Goal: Task Accomplishment & Management: Use online tool/utility

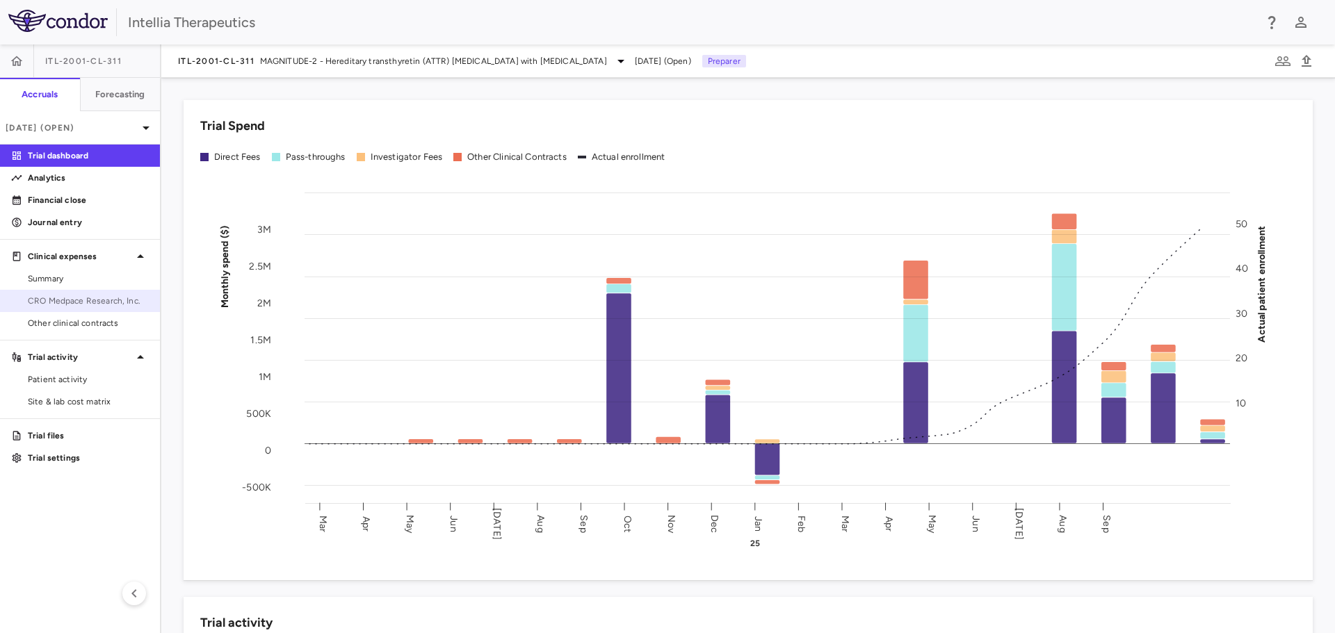
click at [81, 307] on span "CRO Medpace Research, Inc." at bounding box center [88, 301] width 121 height 13
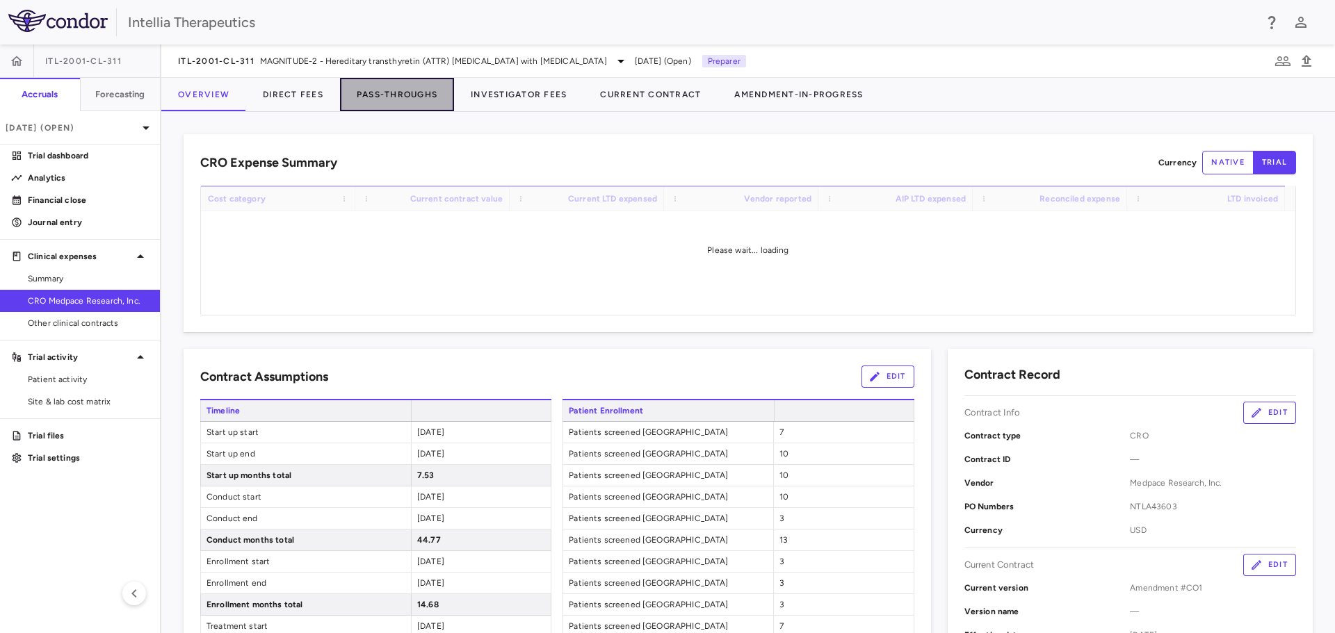
click at [405, 86] on button "Pass-Throughs" at bounding box center [397, 94] width 114 height 33
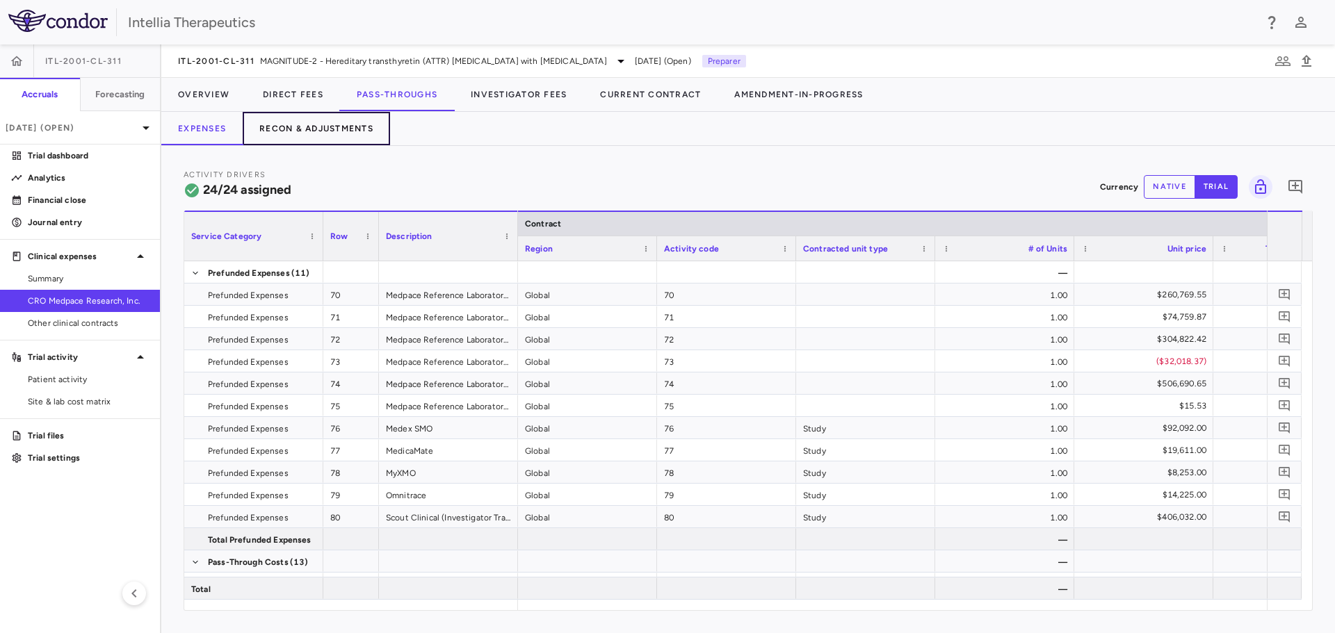
click at [341, 134] on button "Recon & Adjustments" at bounding box center [316, 128] width 147 height 33
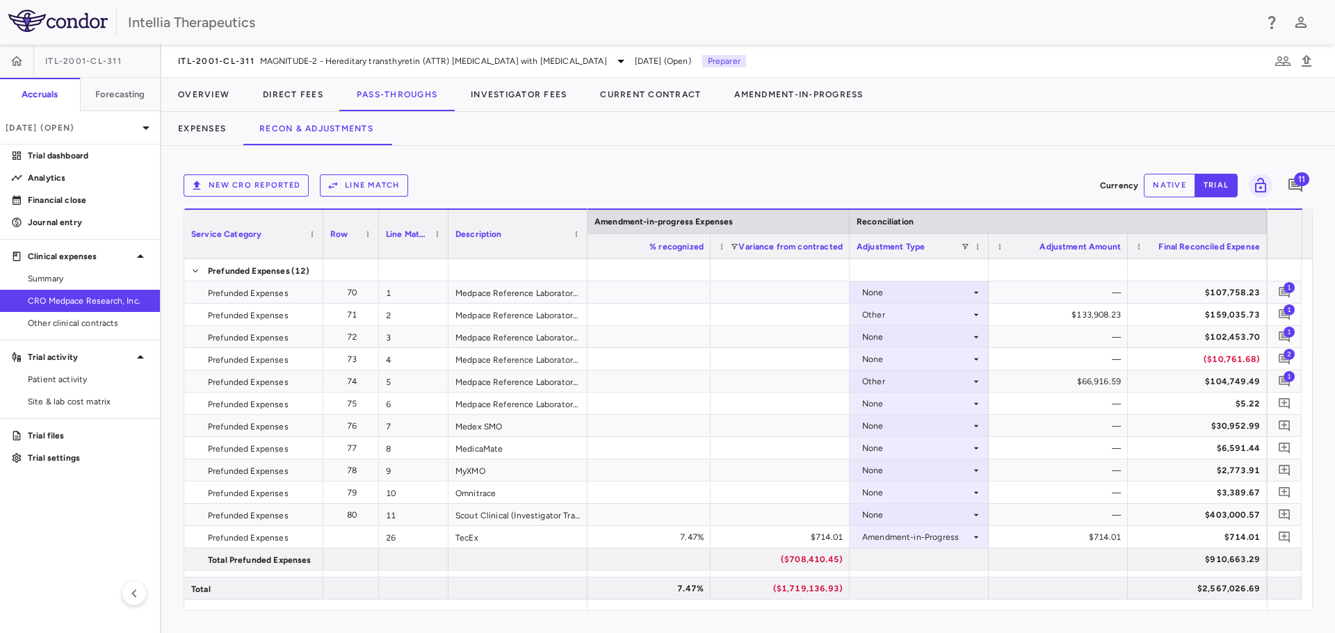
click at [1254, 101] on div at bounding box center [1107, 95] width 455 height 34
click at [68, 193] on link "Financial close" at bounding box center [80, 200] width 160 height 21
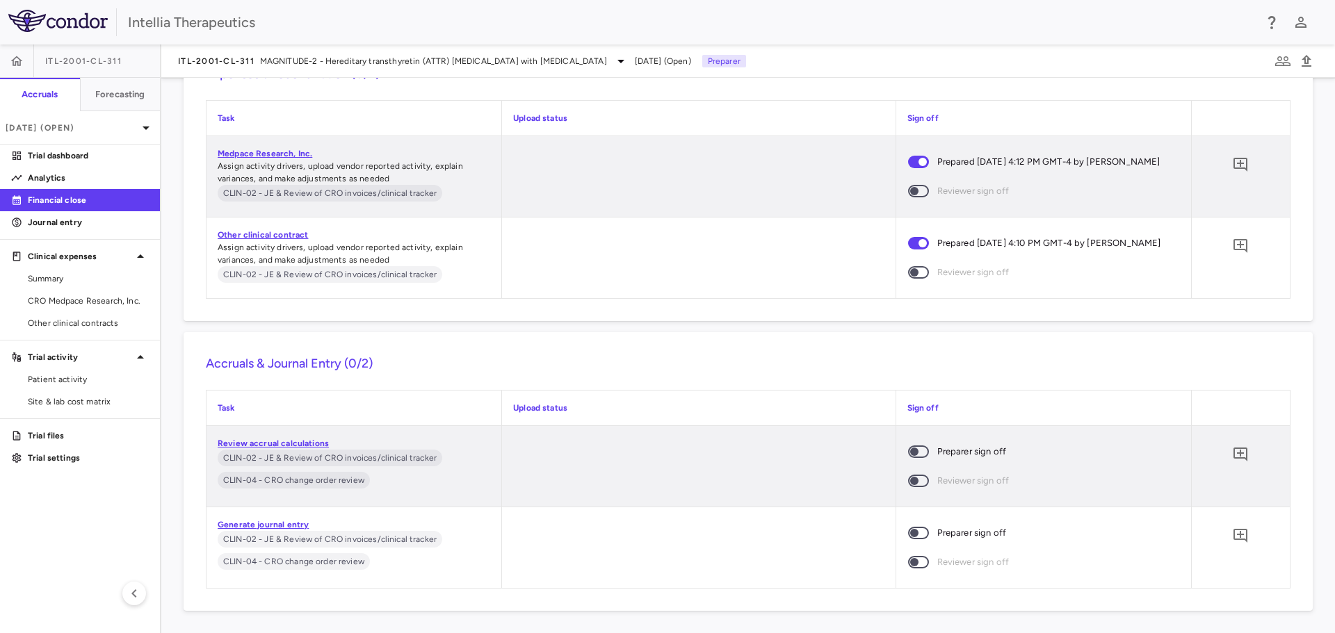
scroll to position [2807, 0]
click at [1236, 533] on icon "Add comment" at bounding box center [1240, 536] width 17 height 17
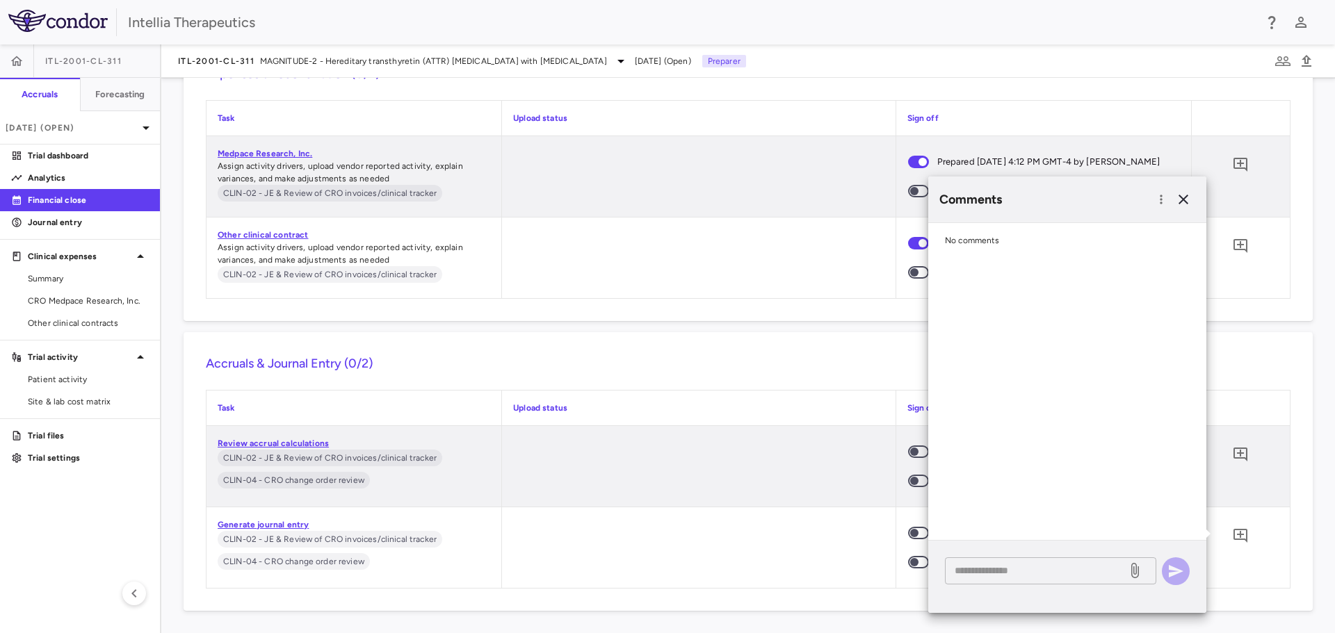
click at [1044, 563] on div "* ​" at bounding box center [1050, 571] width 211 height 27
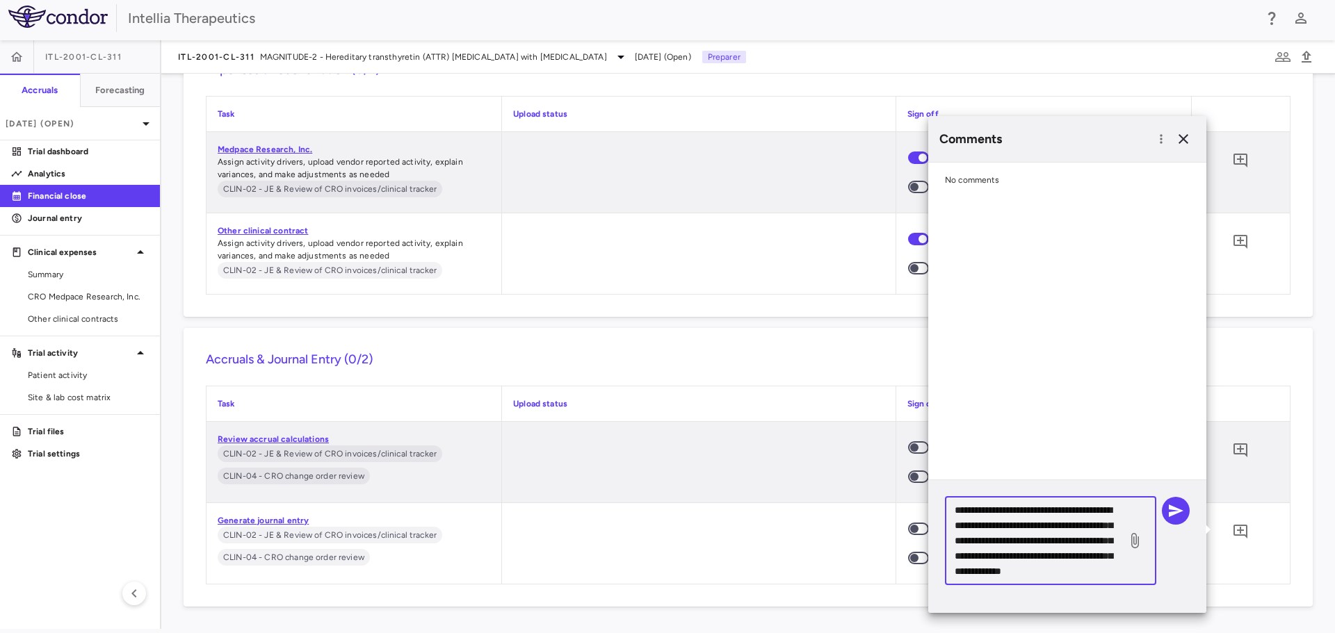
scroll to position [29, 0]
type textarea "**********"
click at [1181, 512] on icon "button" at bounding box center [1176, 511] width 17 height 17
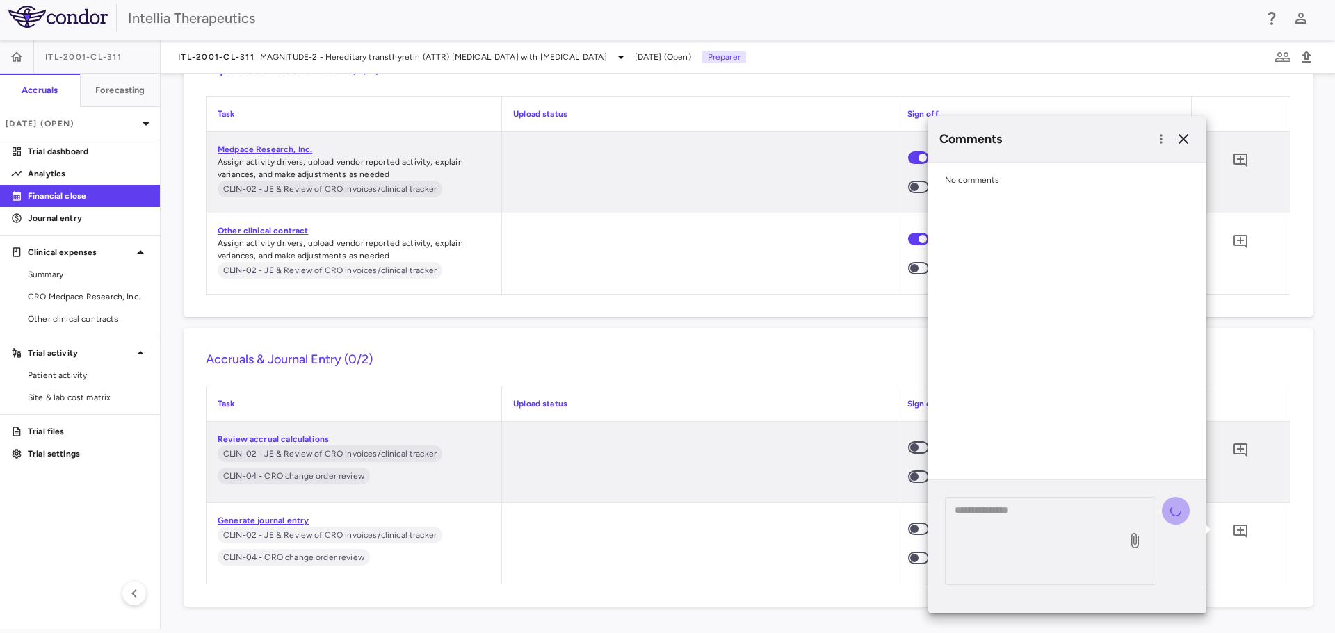
scroll to position [0, 0]
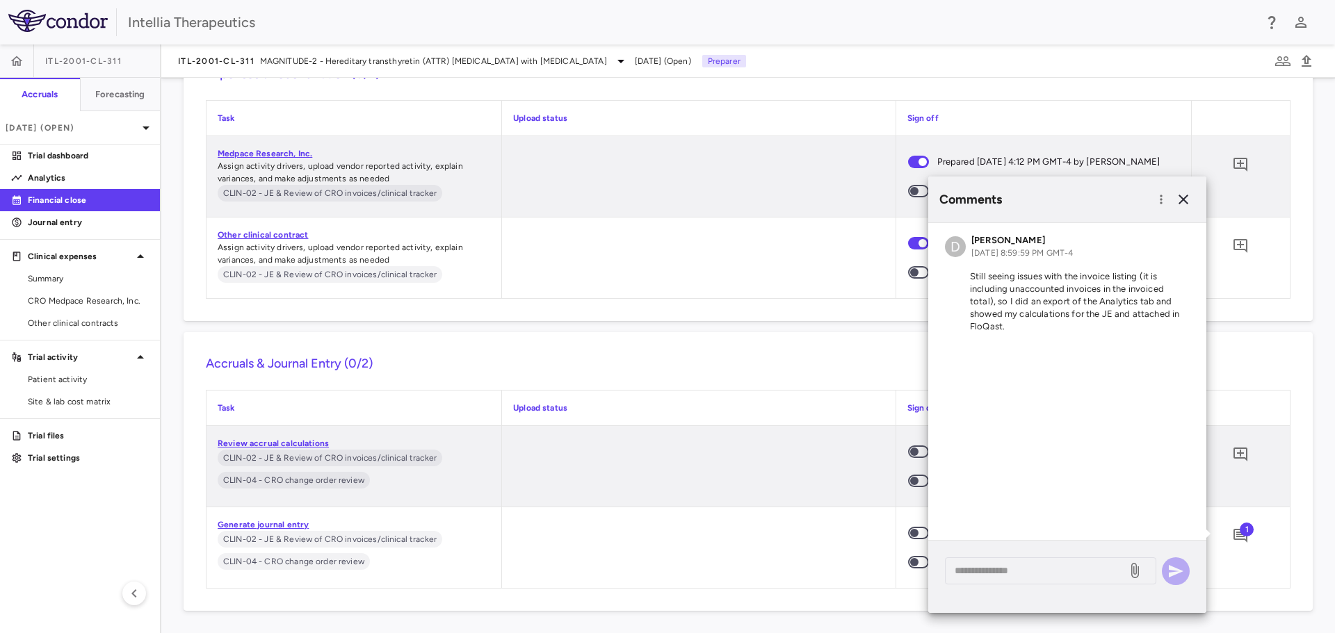
drag, startPoint x: 857, startPoint y: 556, endPoint x: 893, endPoint y: 529, distance: 45.2
click at [858, 556] on div at bounding box center [698, 548] width 393 height 81
click at [1181, 207] on icon "button" at bounding box center [1183, 199] width 17 height 17
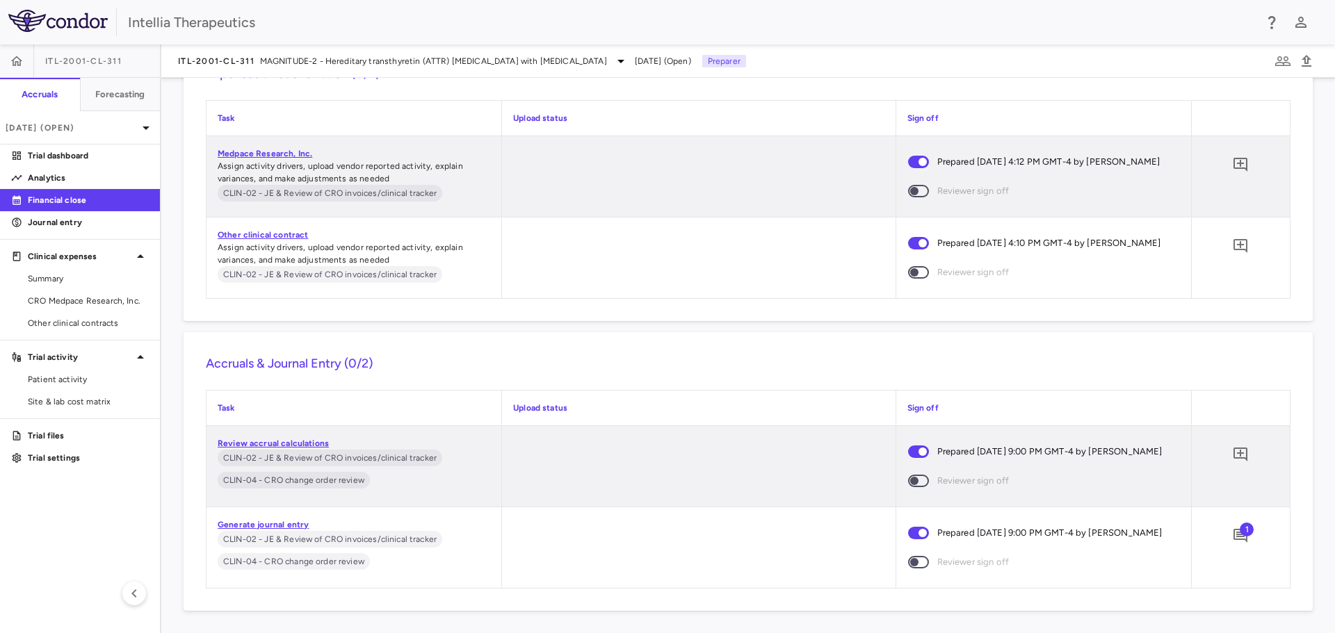
scroll to position [2824, 0]
